Goal: Task Accomplishment & Management: Use online tool/utility

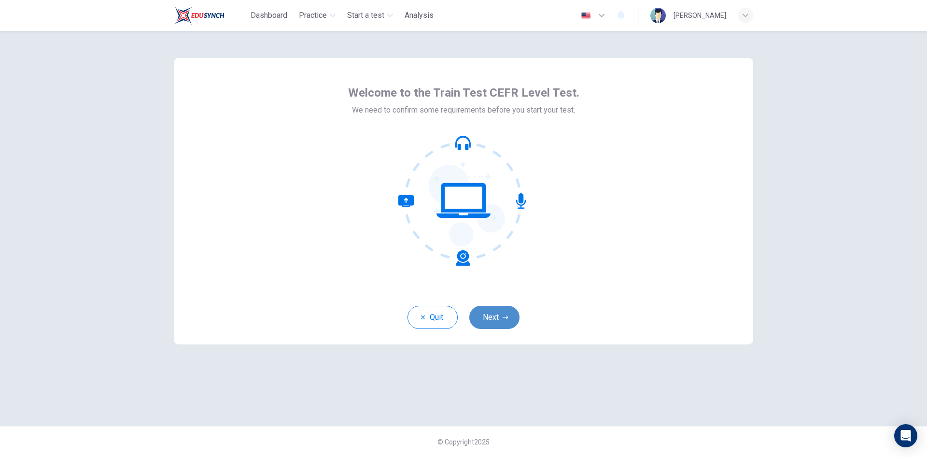
click at [504, 320] on button "Next" at bounding box center [495, 317] width 50 height 23
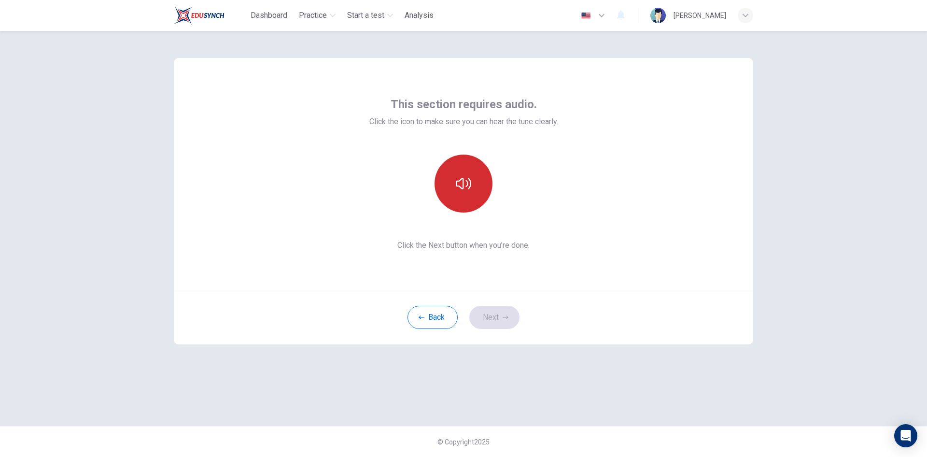
click at [468, 185] on icon "button" at bounding box center [463, 184] width 15 height 12
click at [481, 326] on button "Next" at bounding box center [495, 317] width 50 height 23
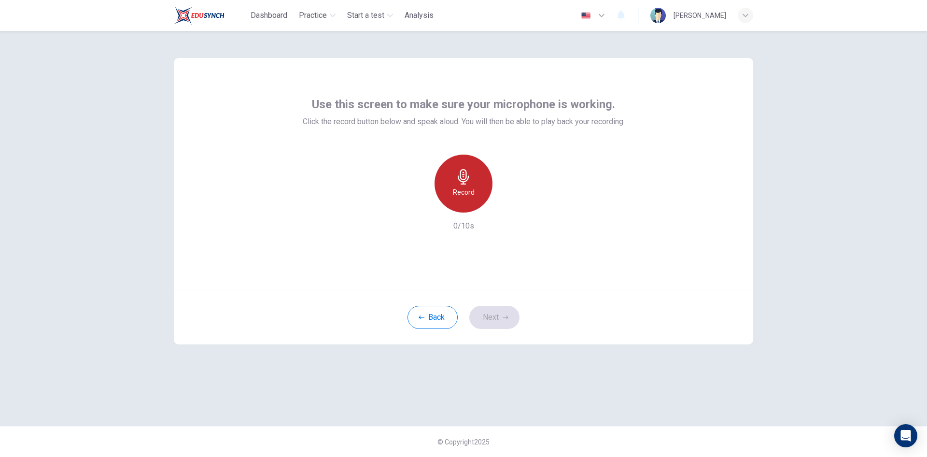
click at [475, 196] on div "Record" at bounding box center [464, 184] width 58 height 58
click at [470, 193] on h6 "Stop" at bounding box center [463, 192] width 14 height 12
drag, startPoint x: 524, startPoint y: 213, endPoint x: 511, endPoint y: 213, distance: 12.6
click at [521, 213] on div "Record 5/10s" at bounding box center [464, 193] width 322 height 77
click at [494, 208] on div "Record" at bounding box center [464, 184] width 104 height 58
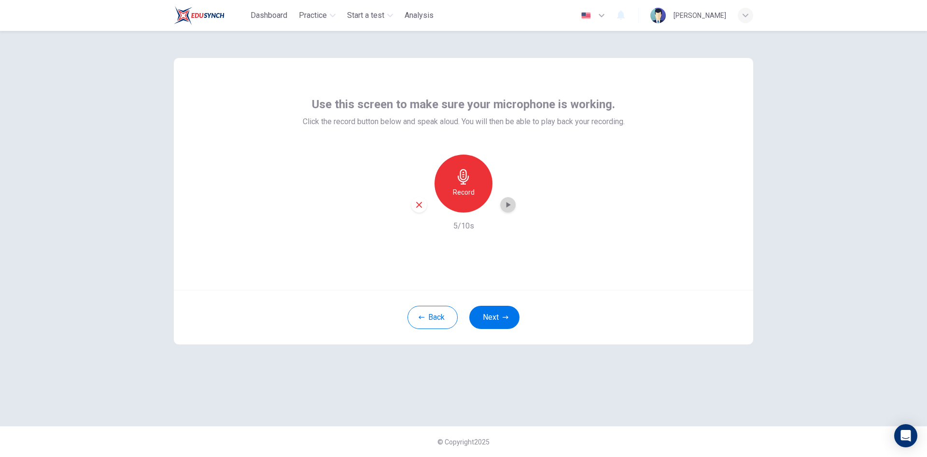
click at [511, 211] on div "button" at bounding box center [507, 204] width 15 height 15
click at [511, 202] on icon "button" at bounding box center [508, 204] width 7 height 7
click at [510, 208] on icon "button" at bounding box center [508, 205] width 10 height 10
click at [464, 181] on icon "button" at bounding box center [463, 176] width 15 height 15
click at [474, 195] on div "Stop" at bounding box center [464, 184] width 58 height 58
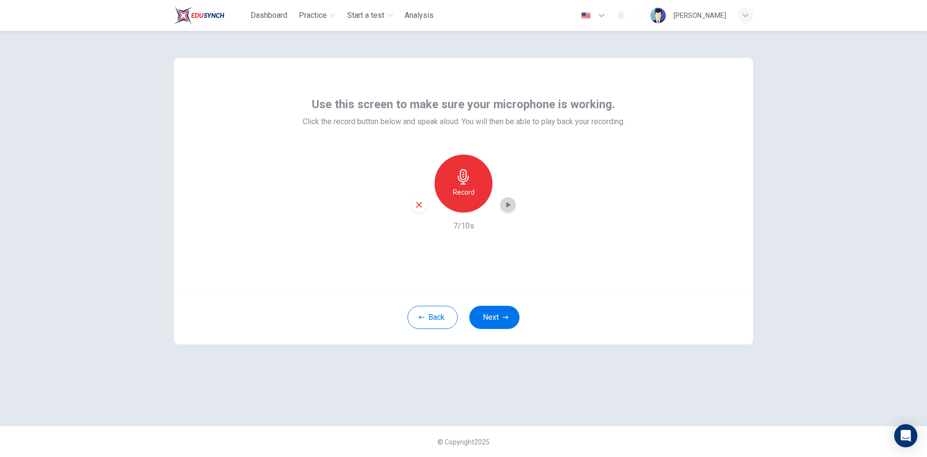
click at [507, 206] on icon "button" at bounding box center [509, 205] width 4 height 6
click at [506, 206] on icon "button" at bounding box center [508, 205] width 10 height 10
click at [510, 207] on icon "button" at bounding box center [508, 205] width 10 height 10
click at [505, 209] on icon "button" at bounding box center [508, 205] width 10 height 10
click at [510, 204] on icon "button" at bounding box center [508, 205] width 10 height 10
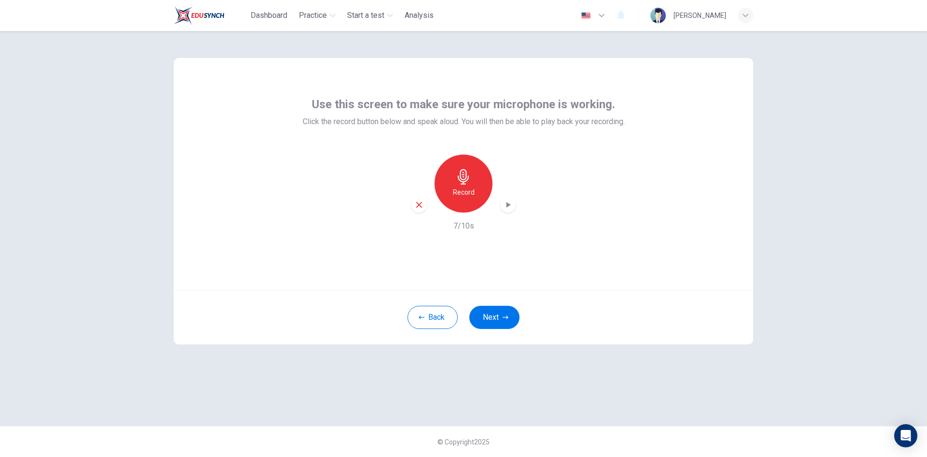
click at [510, 204] on icon "button" at bounding box center [509, 205] width 4 height 6
click at [508, 207] on icon "button" at bounding box center [508, 205] width 10 height 10
click at [510, 203] on icon "button" at bounding box center [508, 205] width 10 height 10
click at [512, 203] on icon "button" at bounding box center [508, 205] width 10 height 10
click at [509, 207] on icon "button" at bounding box center [508, 205] width 10 height 10
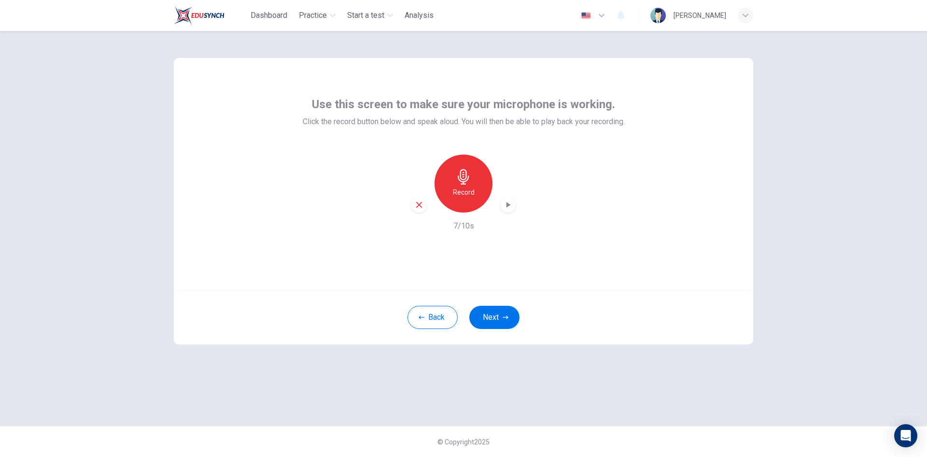
click at [472, 182] on div "Record" at bounding box center [464, 184] width 58 height 58
click at [447, 181] on div "Stop" at bounding box center [464, 184] width 58 height 58
click at [506, 204] on icon "button" at bounding box center [508, 205] width 10 height 10
click at [508, 201] on icon "button" at bounding box center [508, 205] width 10 height 10
click at [447, 185] on div "Record" at bounding box center [464, 184] width 58 height 58
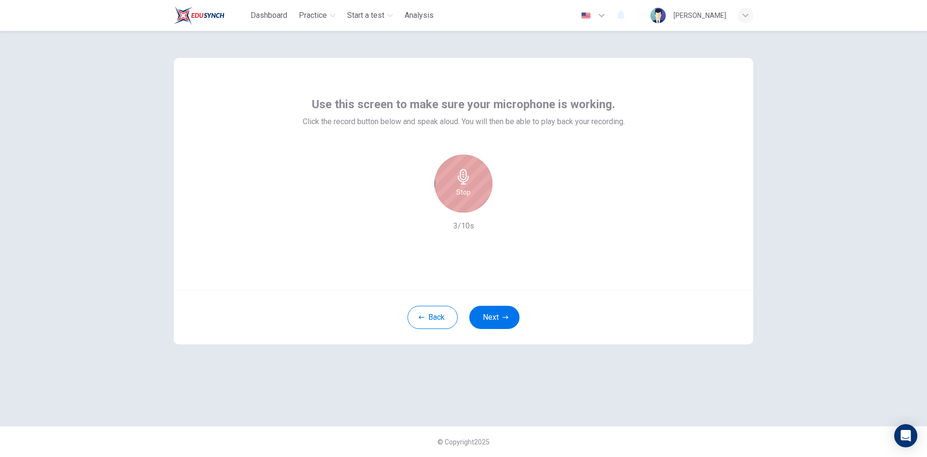
click at [459, 178] on icon "button" at bounding box center [463, 176] width 11 height 15
click at [462, 179] on icon "button" at bounding box center [463, 176] width 11 height 15
click at [478, 191] on div "Stop" at bounding box center [464, 184] width 58 height 58
click at [513, 204] on div "button" at bounding box center [507, 204] width 15 height 15
click at [510, 207] on icon "button" at bounding box center [508, 205] width 10 height 10
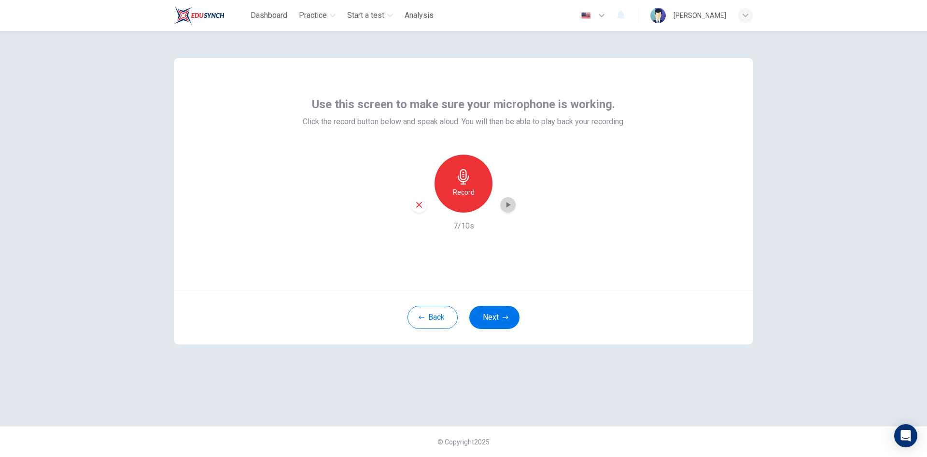
click at [511, 208] on icon "button" at bounding box center [508, 205] width 10 height 10
click at [509, 210] on div "button" at bounding box center [507, 204] width 15 height 15
click at [416, 204] on icon "button" at bounding box center [419, 204] width 9 height 9
click at [482, 175] on div "Record" at bounding box center [464, 184] width 58 height 58
click at [463, 186] on div "Stop" at bounding box center [464, 184] width 58 height 58
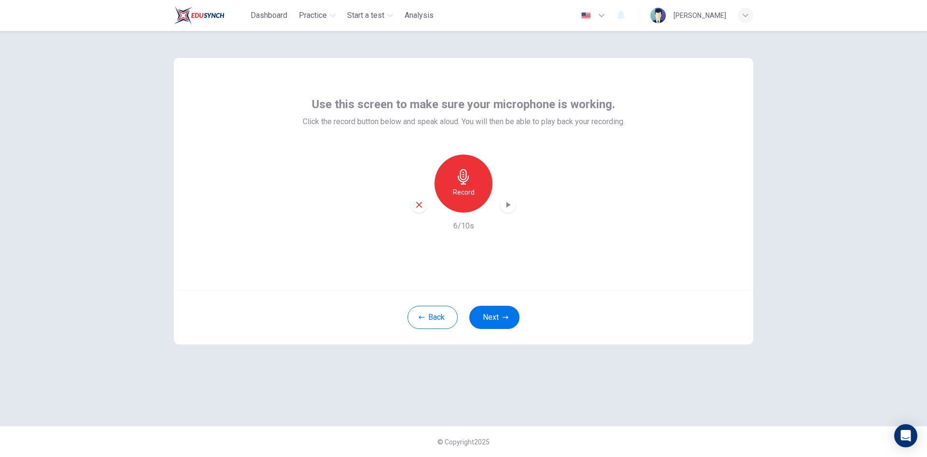
click at [505, 205] on icon "button" at bounding box center [508, 205] width 10 height 10
click at [508, 204] on icon "button" at bounding box center [509, 205] width 4 height 6
click at [461, 193] on h6 "Record" at bounding box center [464, 192] width 22 height 12
click at [480, 188] on div "Stop" at bounding box center [464, 184] width 58 height 58
click at [507, 206] on icon "button" at bounding box center [509, 205] width 4 height 6
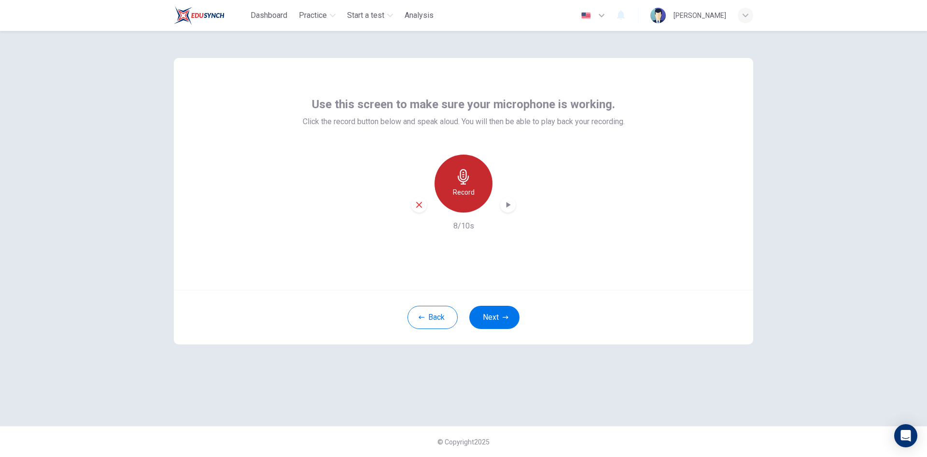
click at [465, 190] on h6 "Record" at bounding box center [464, 192] width 22 height 12
click at [465, 190] on h6 "Stop" at bounding box center [463, 192] width 14 height 12
click at [512, 204] on icon "button" at bounding box center [508, 205] width 10 height 10
click at [488, 189] on div "Record" at bounding box center [464, 184] width 58 height 58
click at [473, 186] on div "Stop" at bounding box center [464, 184] width 58 height 58
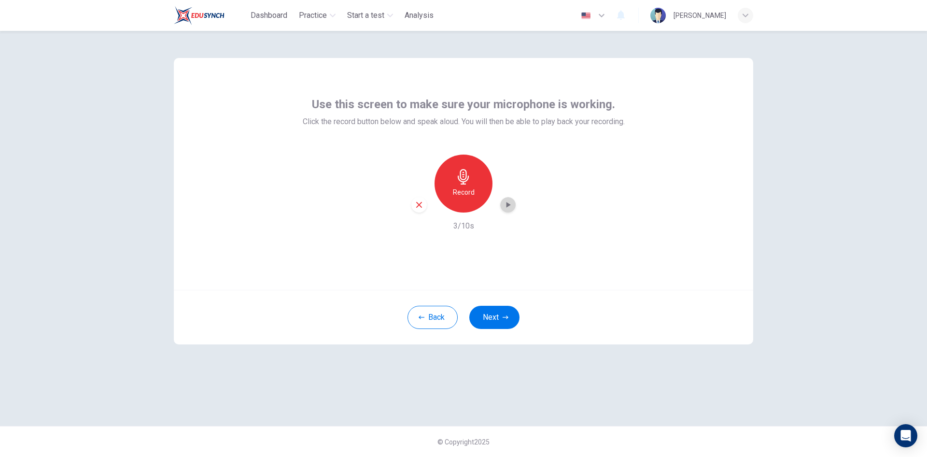
click at [510, 204] on icon "button" at bounding box center [509, 205] width 4 height 6
click at [754, 14] on div "Dashboard Practice Start a test Analysis English ** ​ [PERSON_NAME]" at bounding box center [463, 15] width 611 height 31
click at [749, 14] on div "button" at bounding box center [745, 15] width 15 height 15
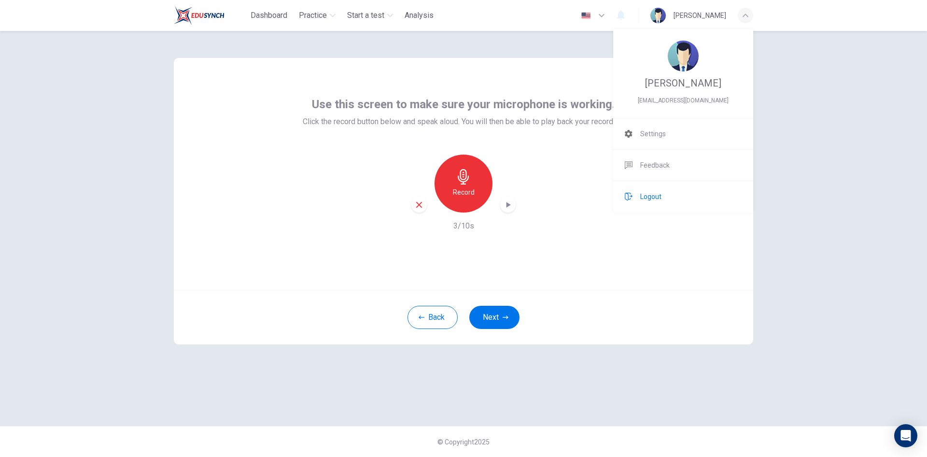
click at [697, 192] on li "Logout" at bounding box center [683, 196] width 140 height 31
